Goal: Transaction & Acquisition: Purchase product/service

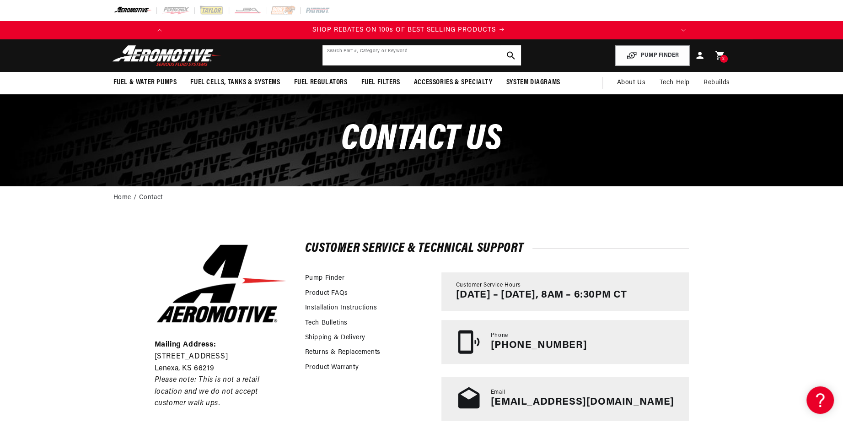
click at [345, 58] on input "text" at bounding box center [422, 55] width 199 height 20
paste input "11198"
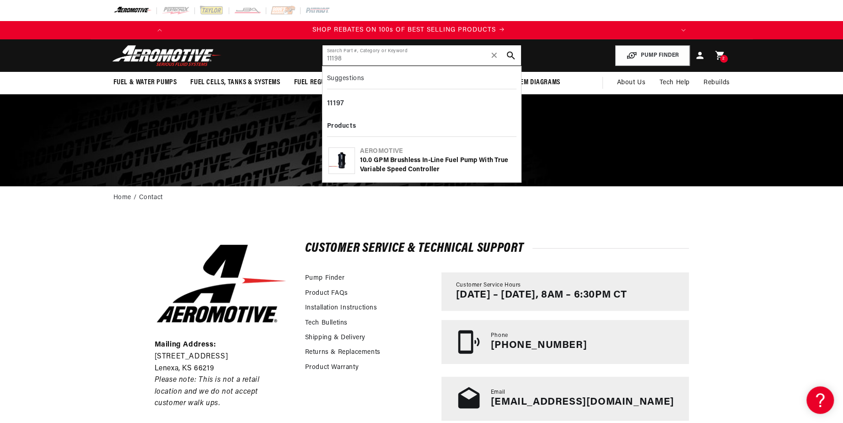
type input "11198"
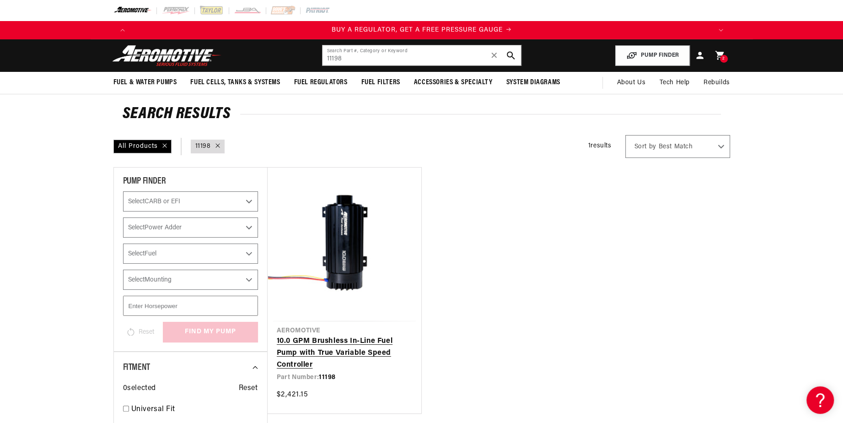
click at [356, 349] on link "10.0 GPM Brushless In-Line Fuel Pump with True Variable Speed Controller" at bounding box center [344, 352] width 135 height 35
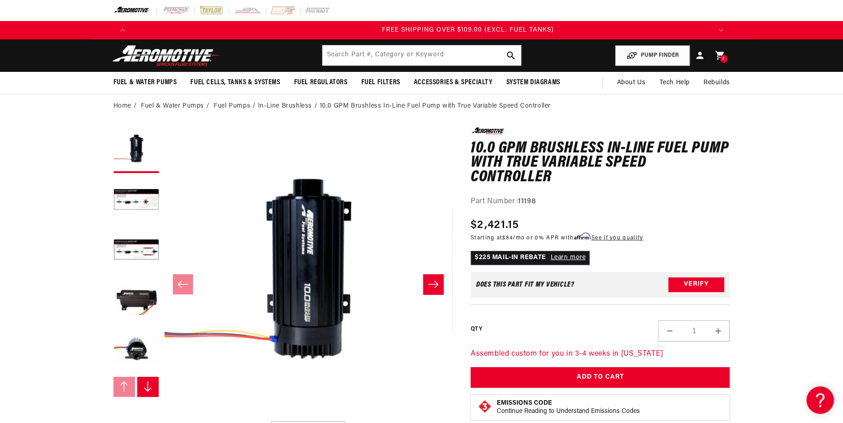
scroll to position [0, 1740]
